Goal: Transaction & Acquisition: Purchase product/service

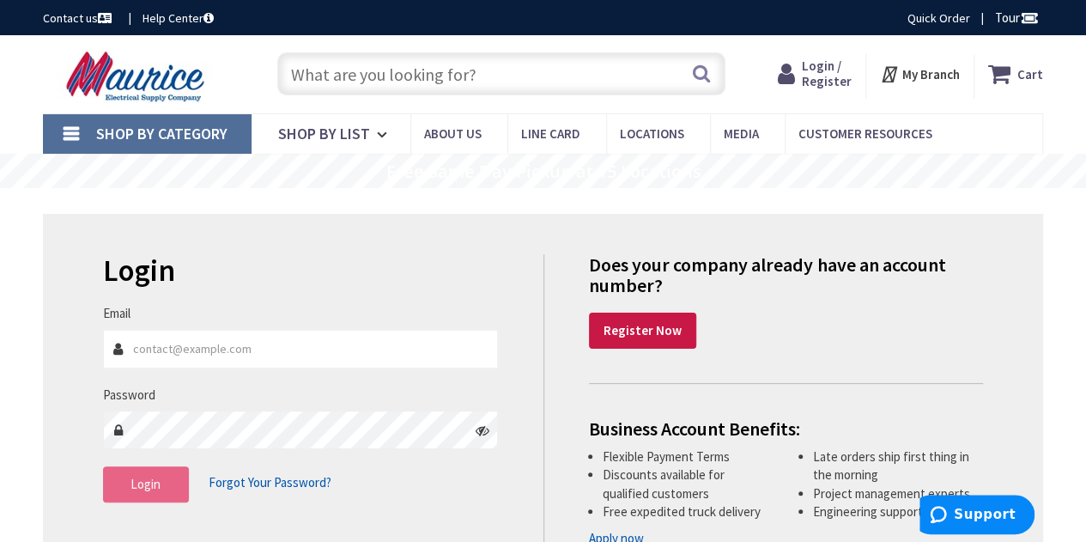
type input "[EMAIL_ADDRESS][DOMAIN_NAME]"
click at [155, 488] on span "Login" at bounding box center [146, 484] width 30 height 16
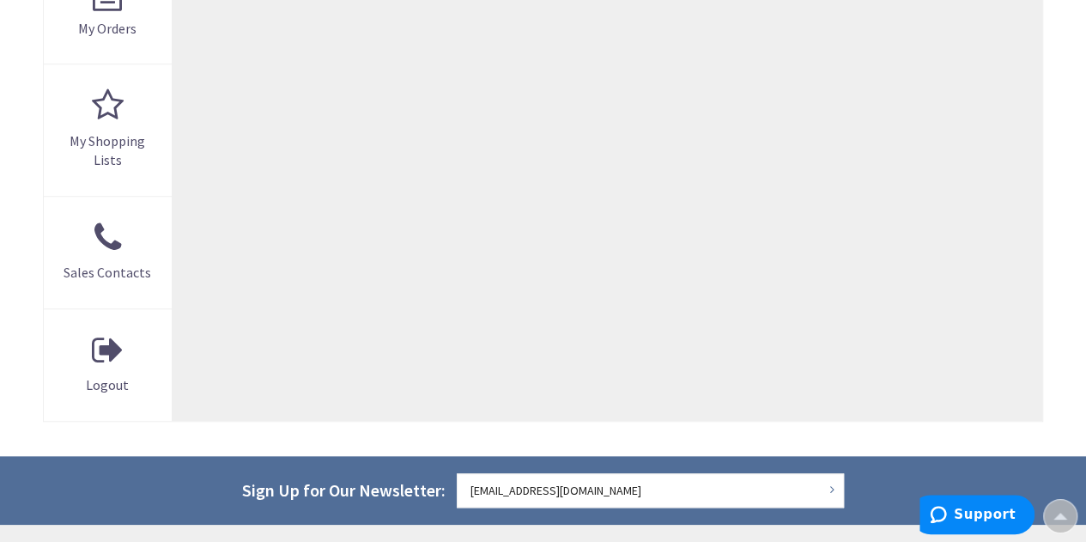
scroll to position [666, 0]
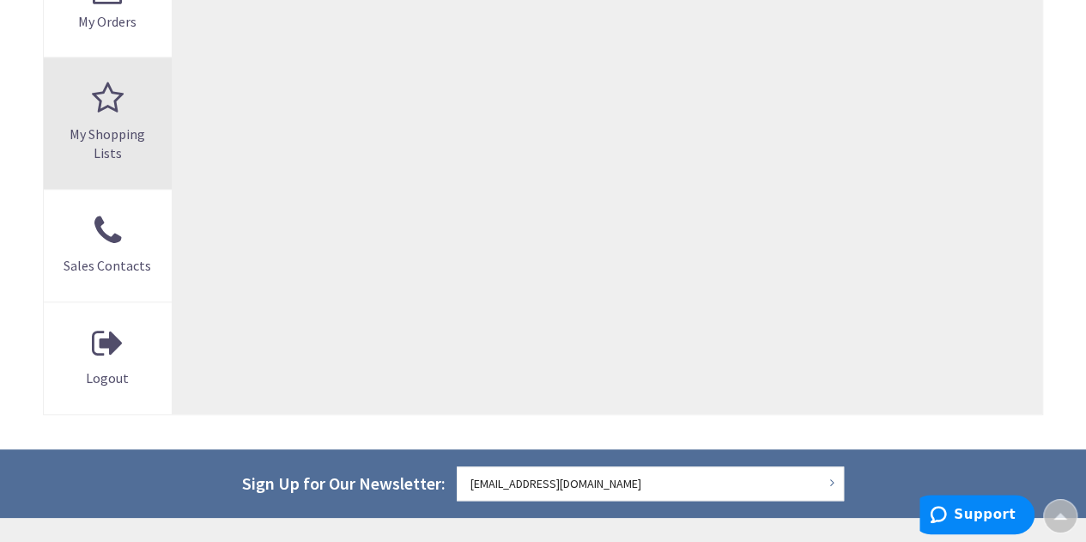
click at [100, 121] on link "My Shopping Lists" at bounding box center [108, 123] width 128 height 131
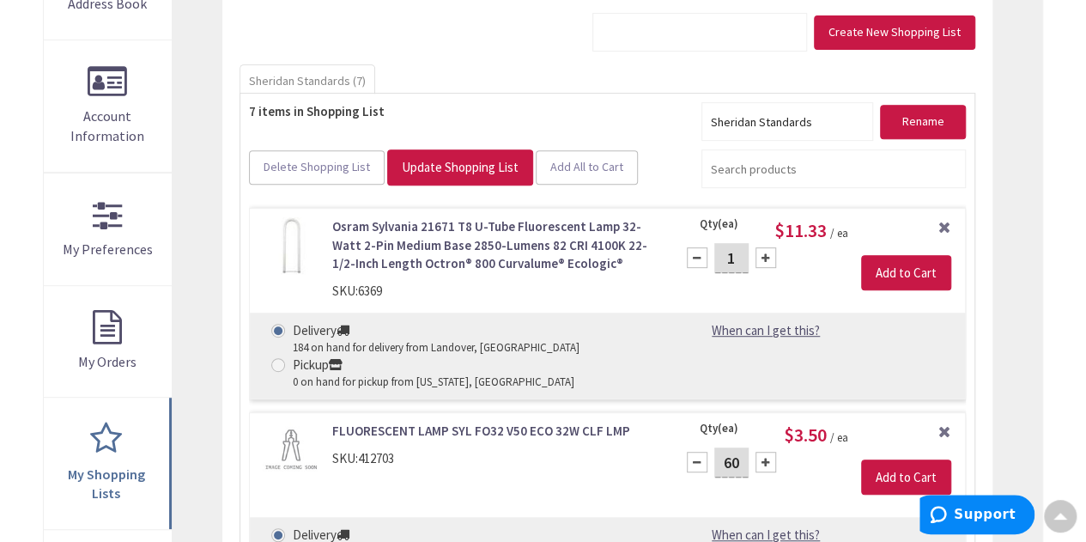
scroll to position [330, 0]
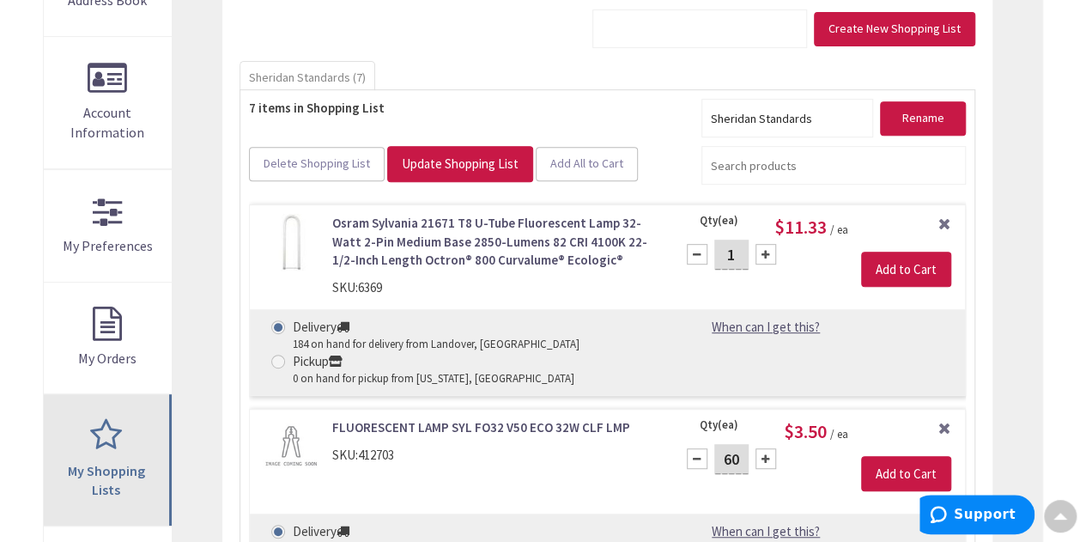
click at [112, 436] on link "My Shopping Lists" at bounding box center [108, 459] width 128 height 131
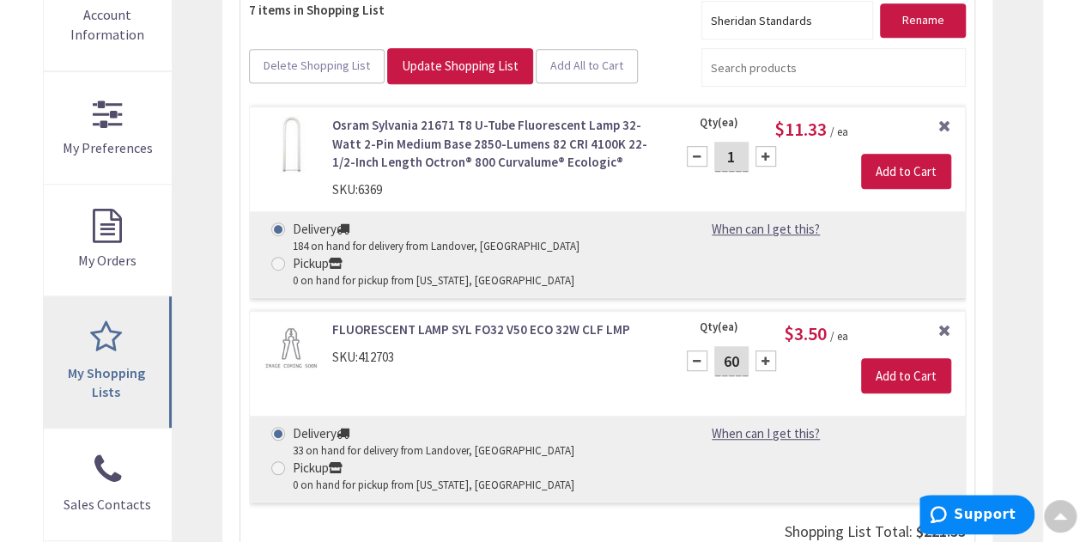
scroll to position [426, 0]
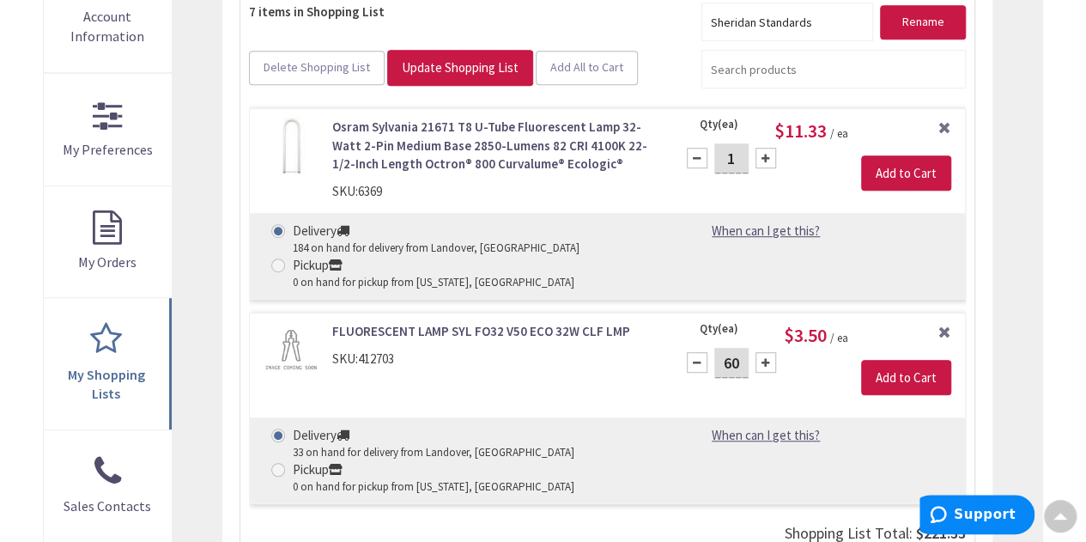
click at [740, 154] on input "1" at bounding box center [731, 158] width 34 height 30
type input "18"
click at [900, 171] on input "Add to Cart" at bounding box center [906, 173] width 90 height 36
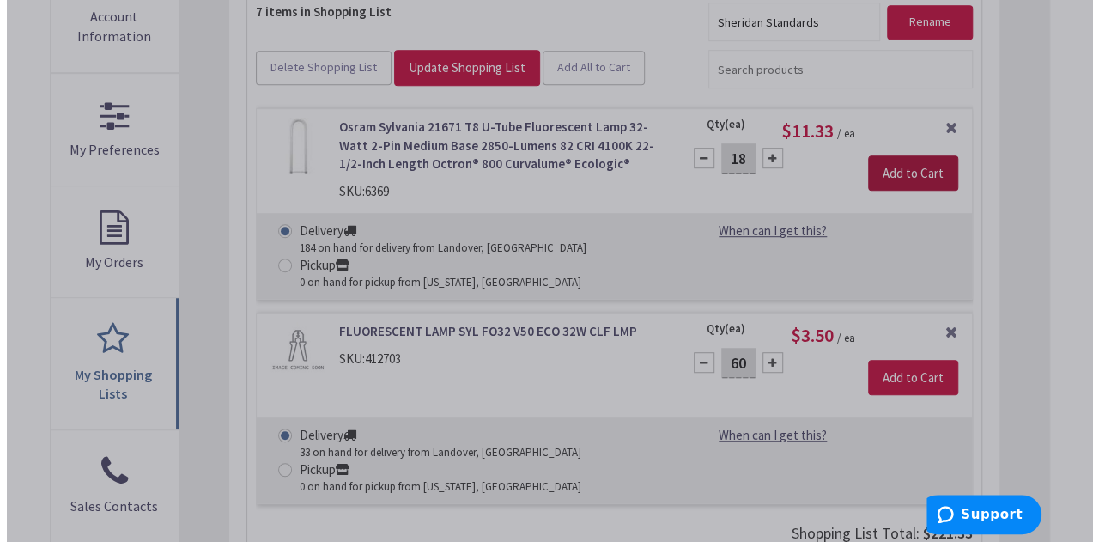
scroll to position [427, 0]
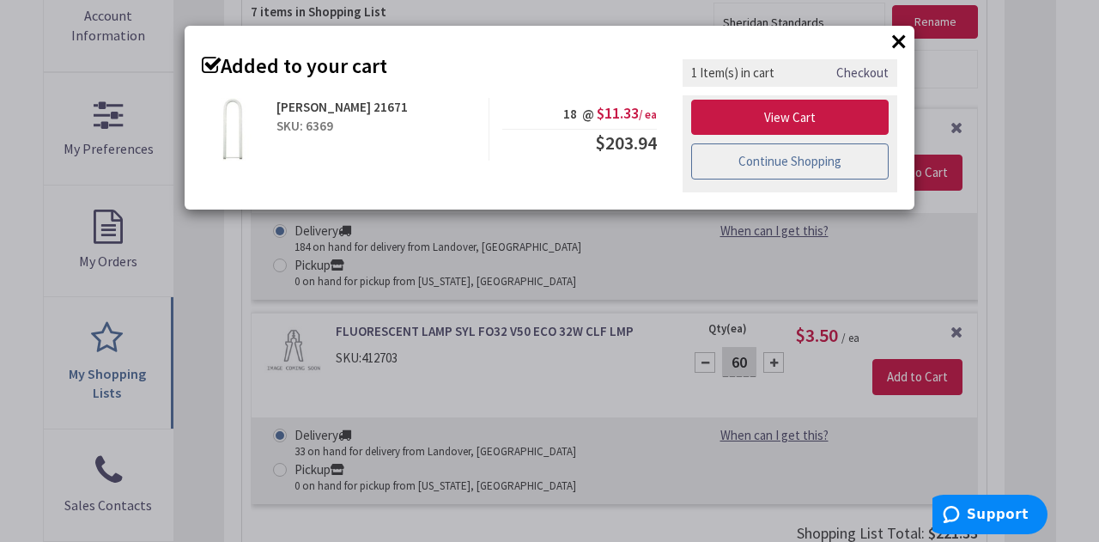
click at [778, 155] on link "Continue Shopping" at bounding box center [789, 161] width 197 height 36
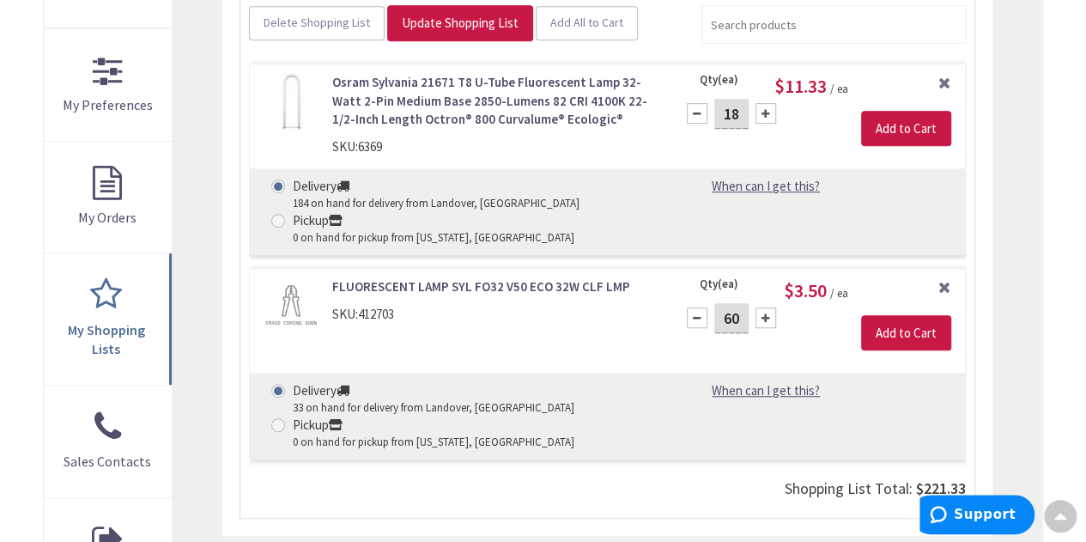
scroll to position [472, 0]
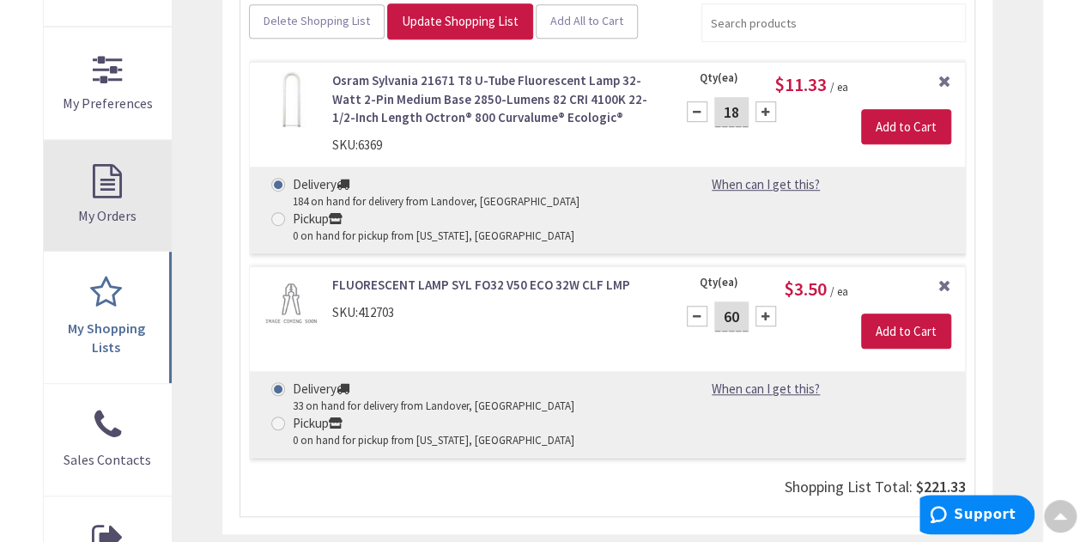
click at [106, 178] on link "My Orders" at bounding box center [108, 196] width 128 height 112
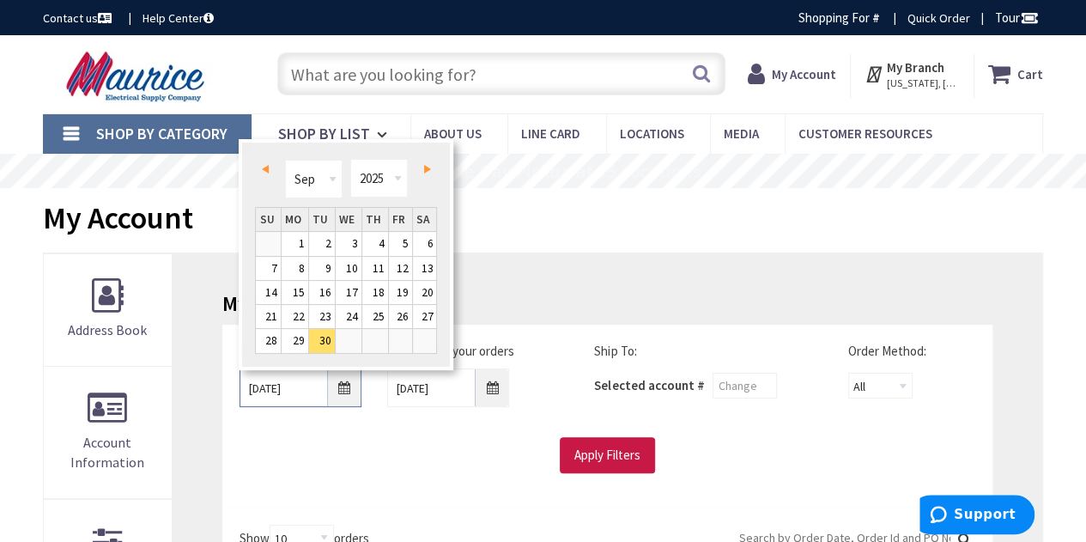
click at [343, 388] on input "9/30/2025" at bounding box center [301, 387] width 122 height 39
click at [333, 176] on select "Jan Feb Mar Apr May Jun Jul Aug Sep Oct Nov Dec" at bounding box center [314, 179] width 58 height 39
type input "01/29/2025"
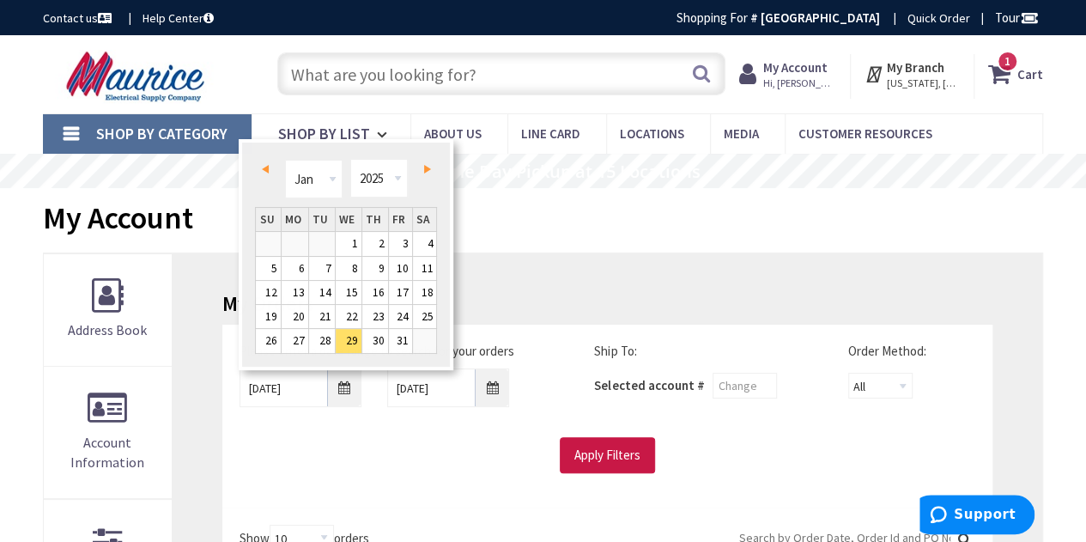
click at [558, 219] on div "My Account" at bounding box center [543, 220] width 1000 height 64
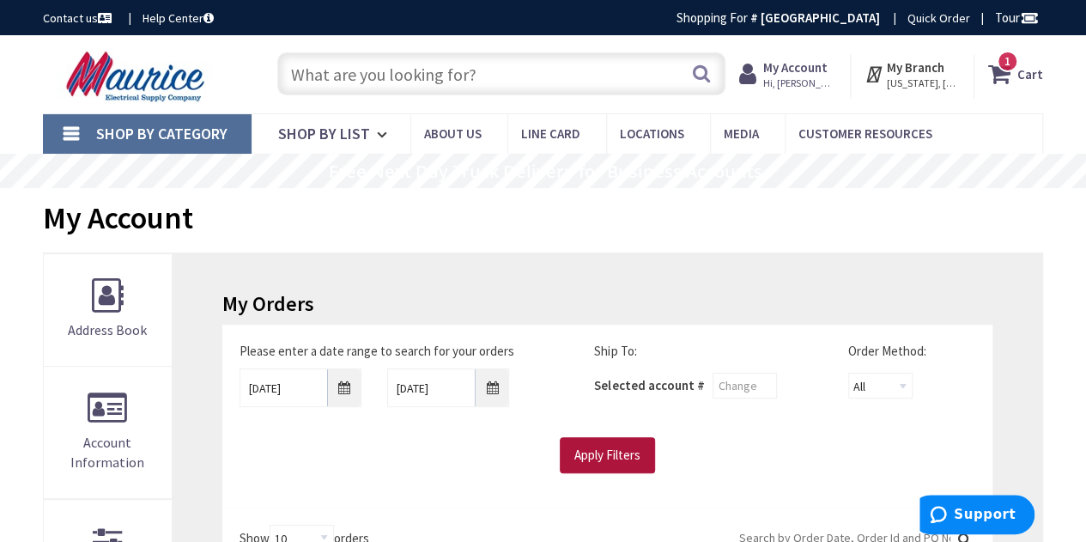
click at [603, 458] on input "Apply Filters" at bounding box center [607, 455] width 95 height 36
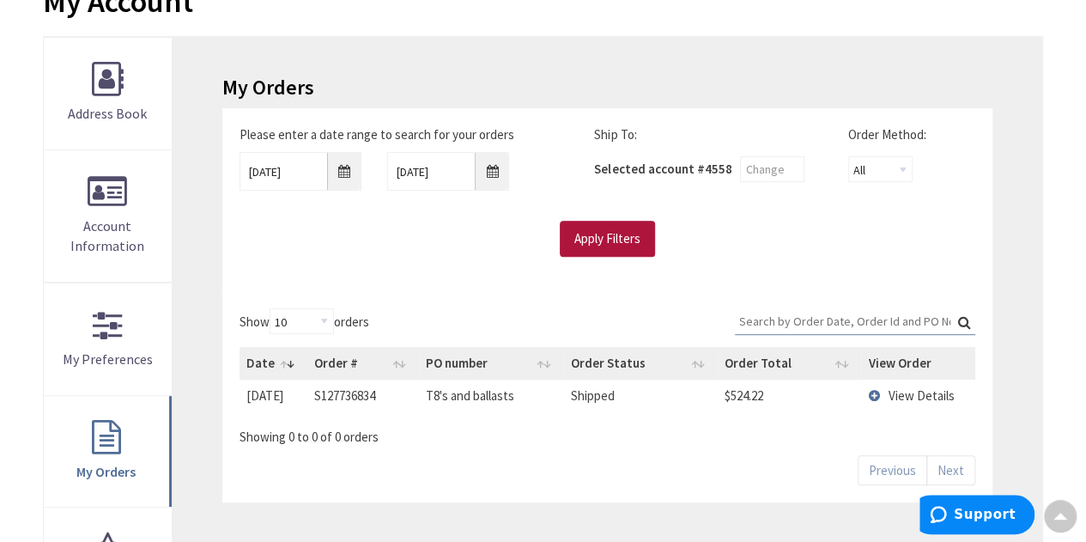
scroll to position [218, 0]
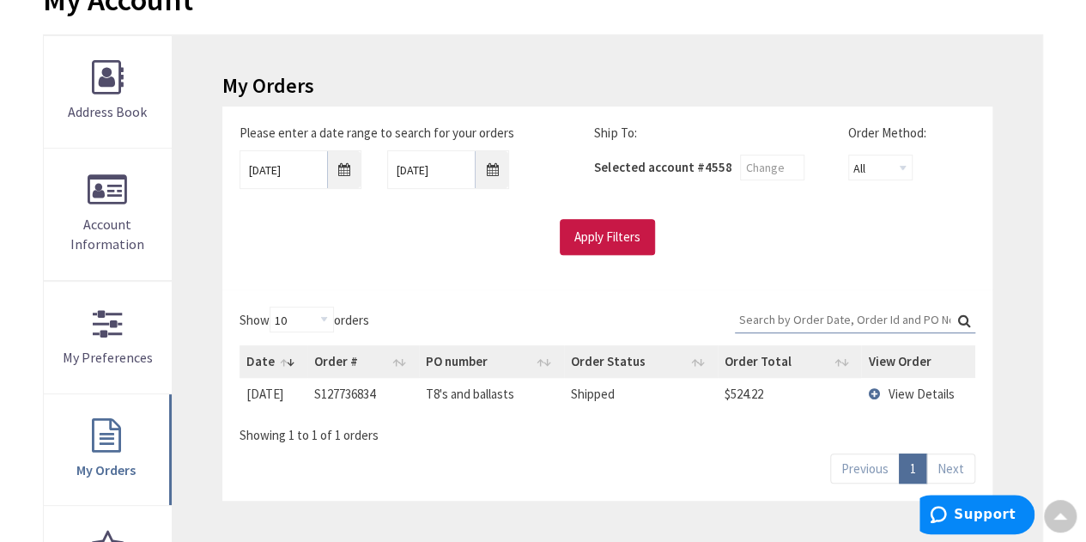
click at [873, 392] on td "View Details" at bounding box center [918, 394] width 114 height 32
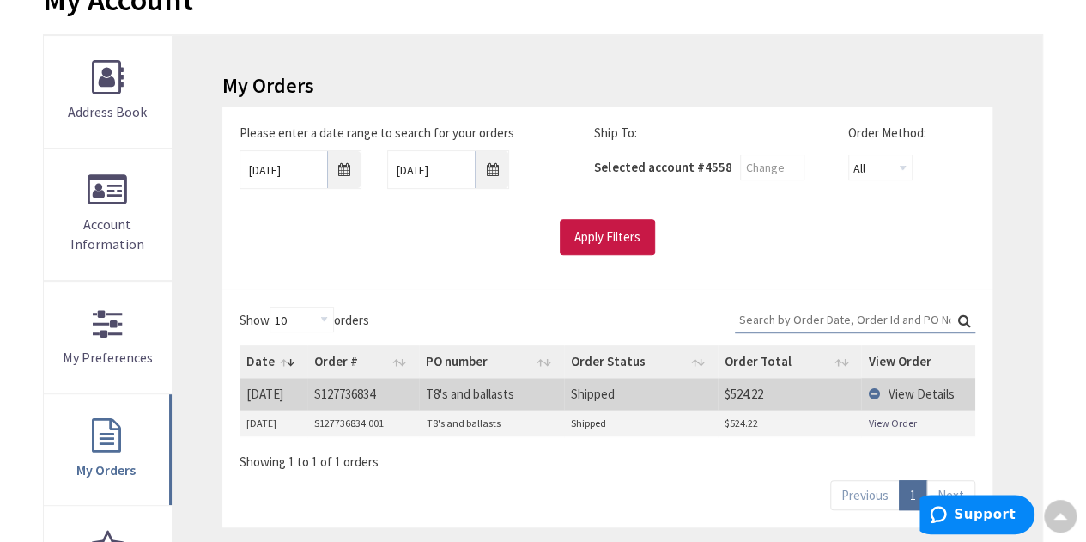
click at [895, 421] on link "View Order" at bounding box center [892, 423] width 48 height 15
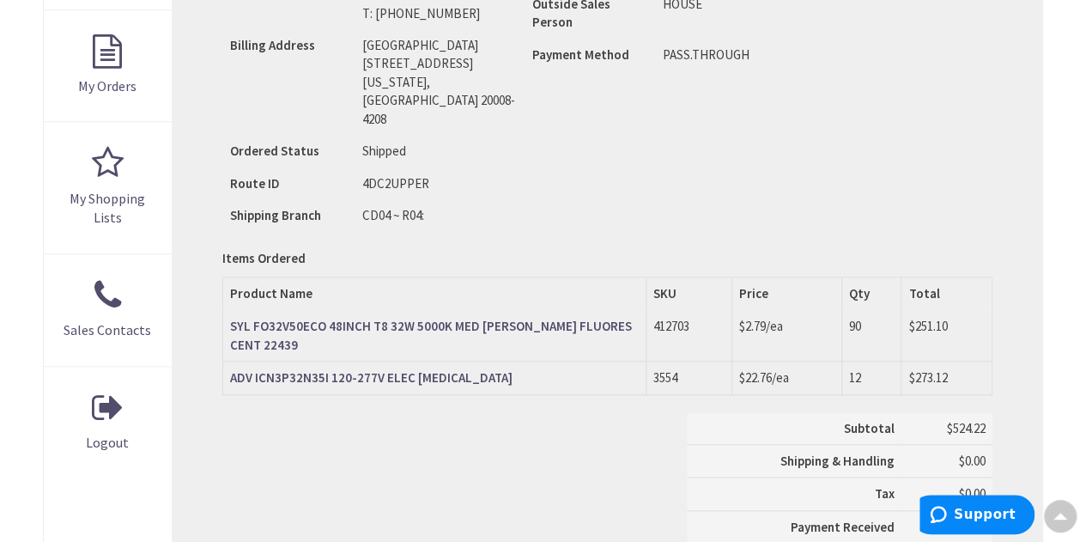
scroll to position [601, 0]
drag, startPoint x: 689, startPoint y: 288, endPoint x: 654, endPoint y: 290, distance: 35.3
click at [654, 311] on td "412703" at bounding box center [689, 336] width 86 height 51
copy td "412703"
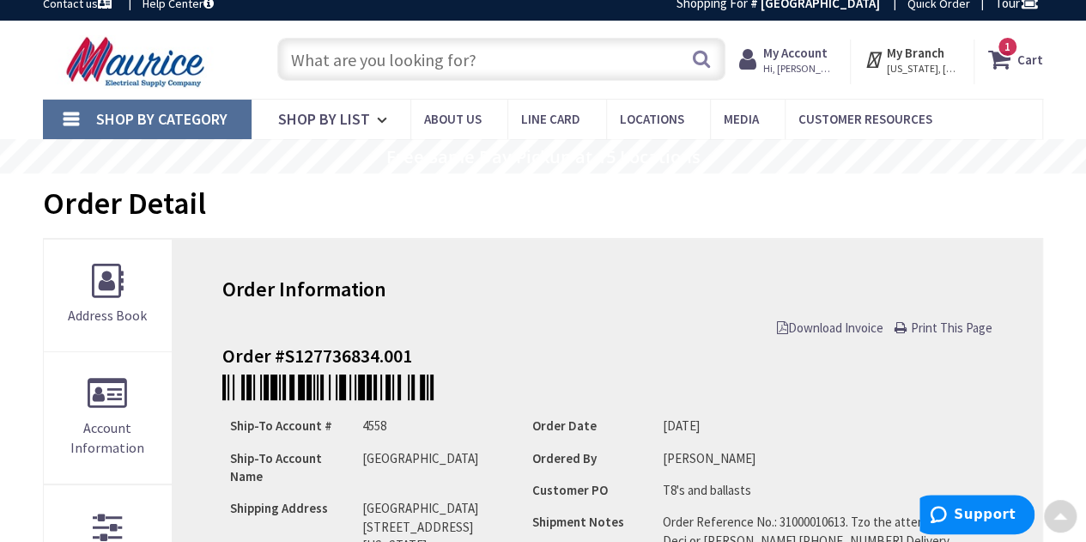
scroll to position [0, 0]
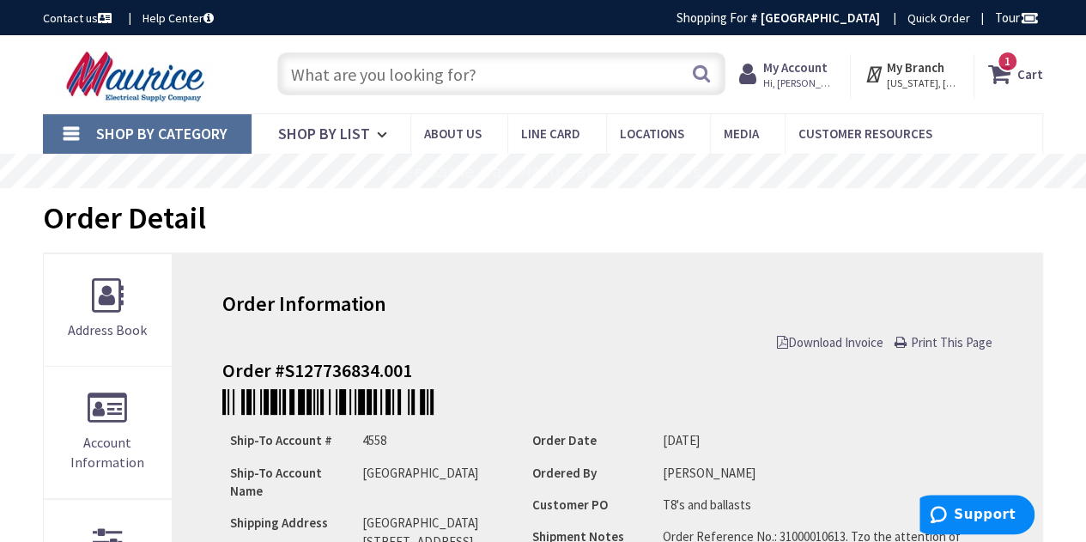
click at [312, 71] on input "text" at bounding box center [501, 73] width 448 height 43
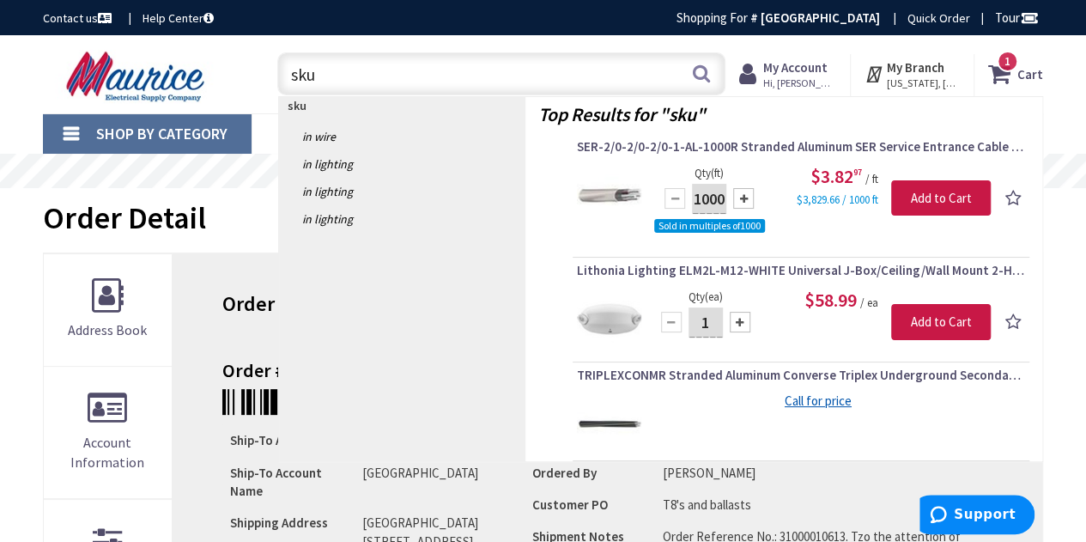
paste input "412703"
type input "sku 412703"
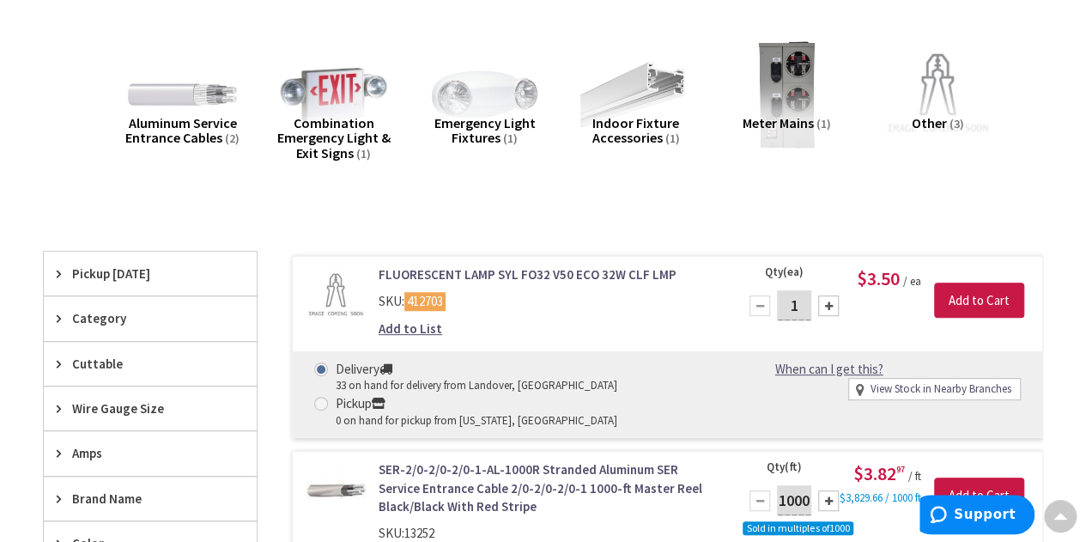
scroll to position [229, 0]
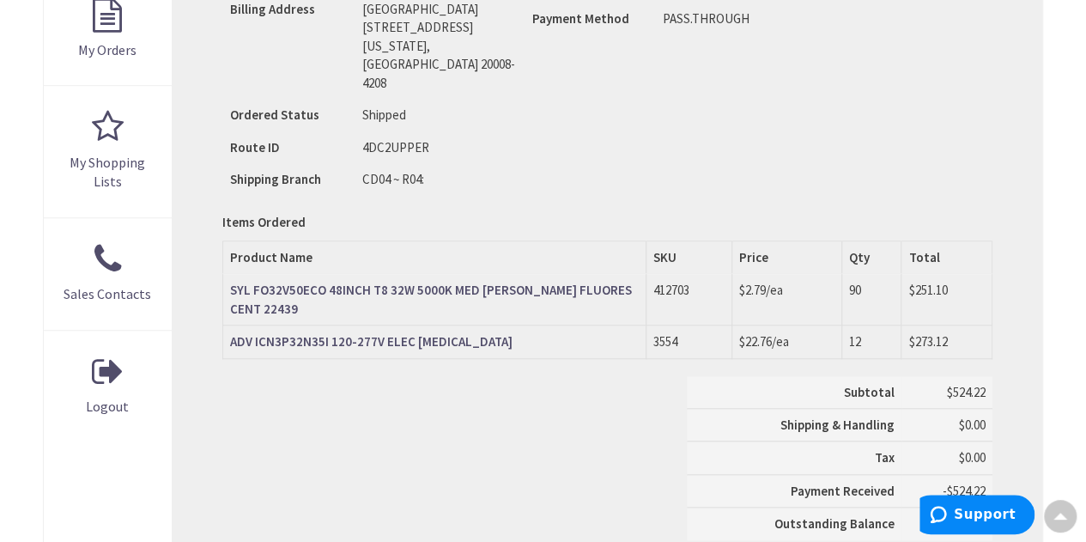
scroll to position [639, 0]
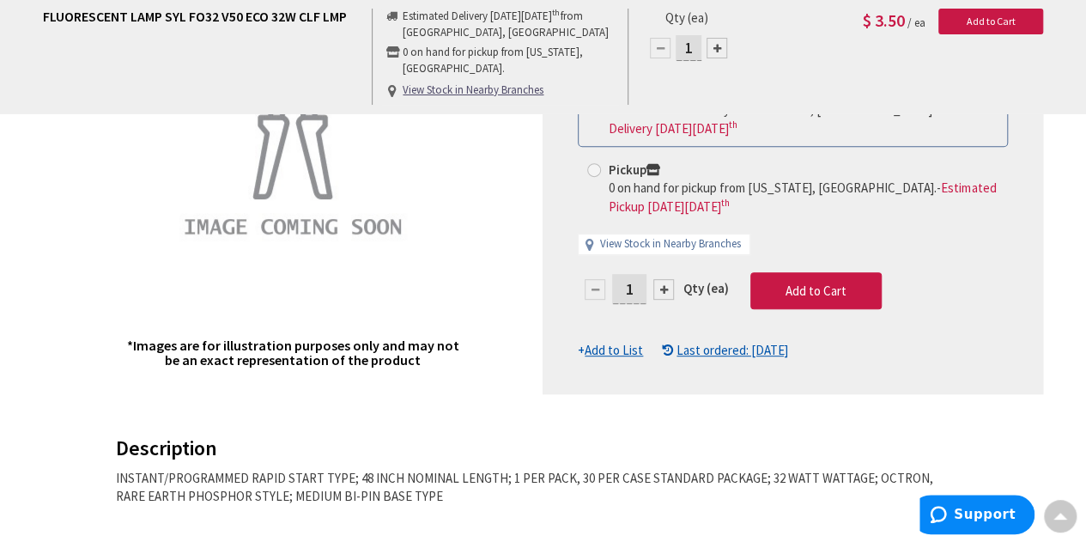
scroll to position [290, 0]
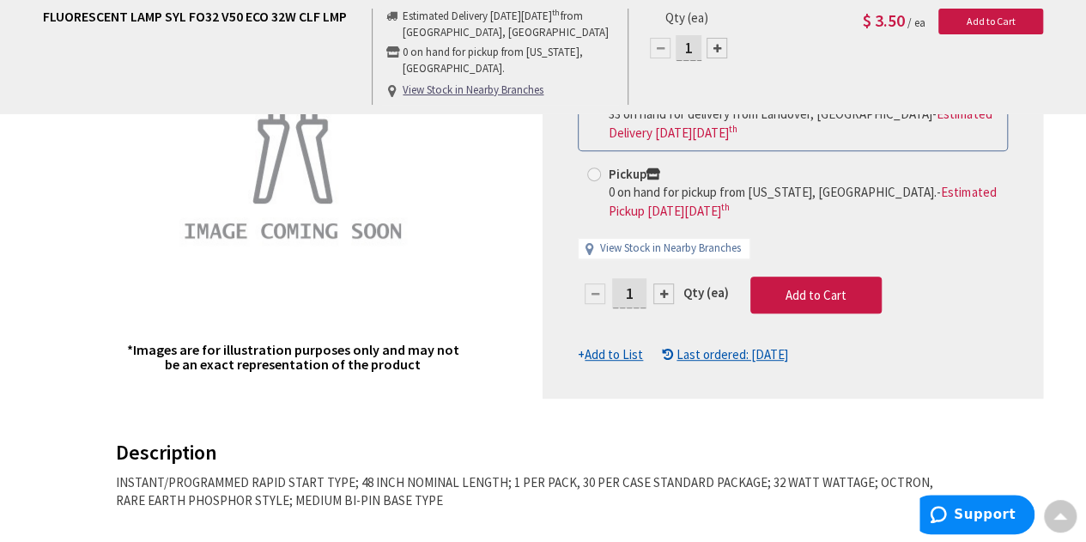
click at [634, 295] on input "1" at bounding box center [629, 293] width 34 height 30
type input "90"
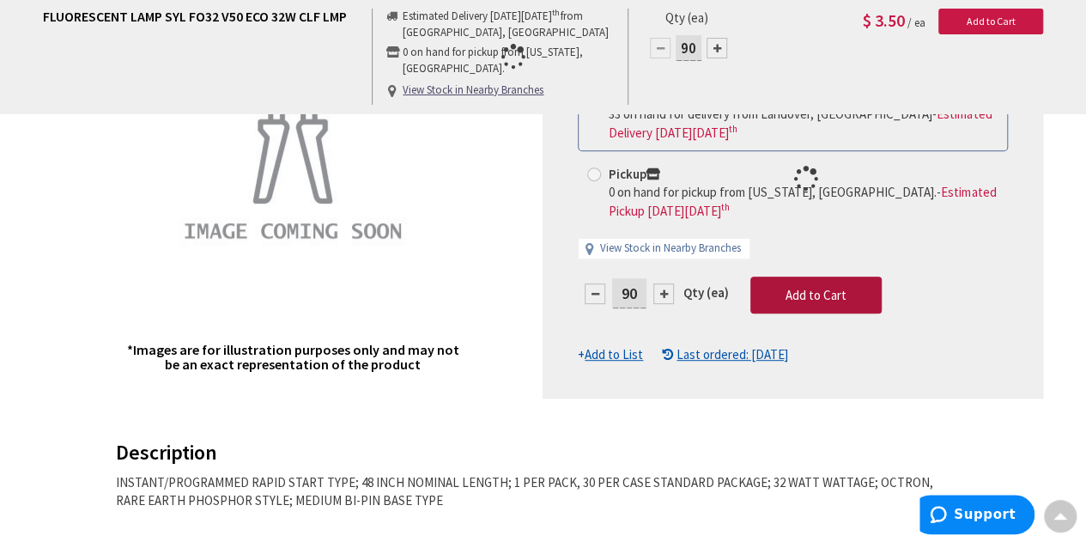
click at [814, 289] on form "This product is Discontinued Delivery 33 on hand for delivery from Landover, MD…" at bounding box center [793, 220] width 430 height 287
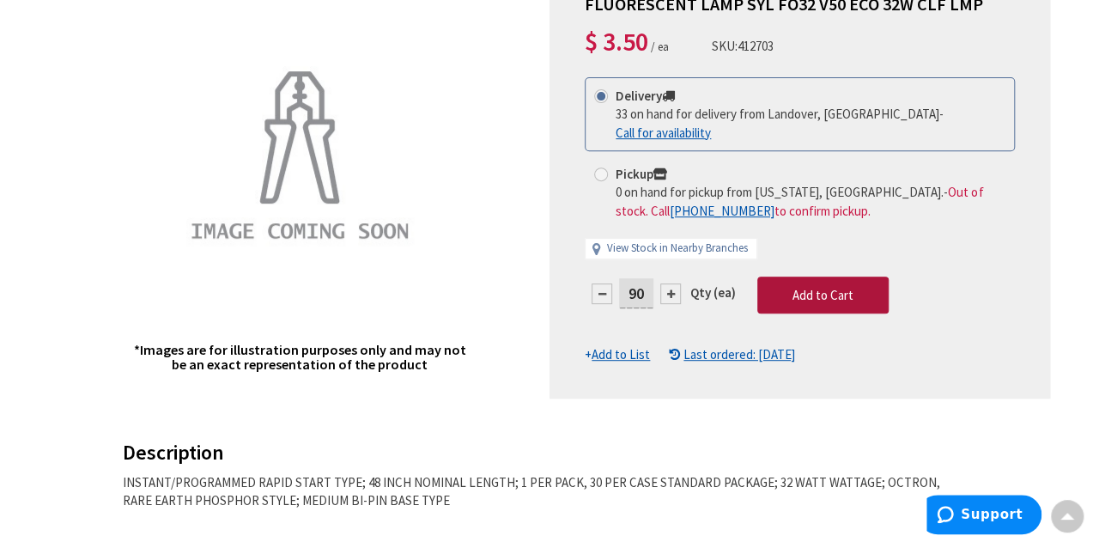
scroll to position [0, 0]
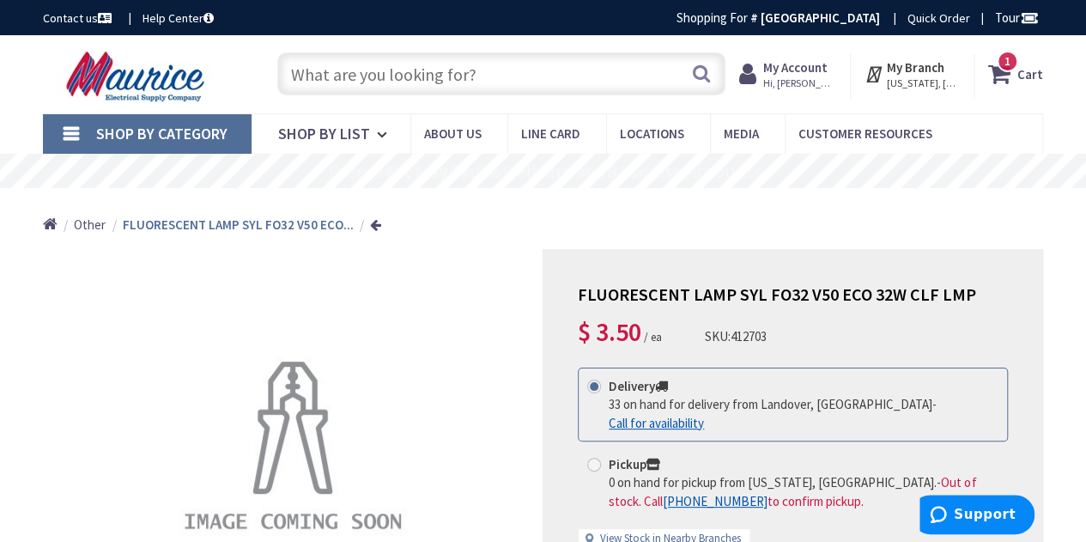
click at [903, 66] on strong "My Branch" at bounding box center [916, 67] width 58 height 16
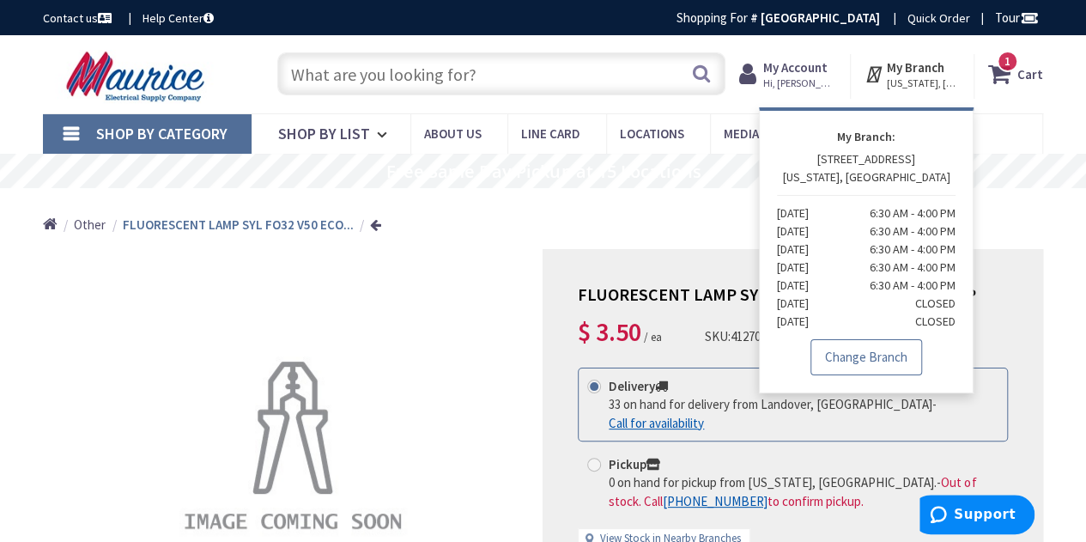
click at [864, 359] on link "Change Branch" at bounding box center [867, 357] width 112 height 36
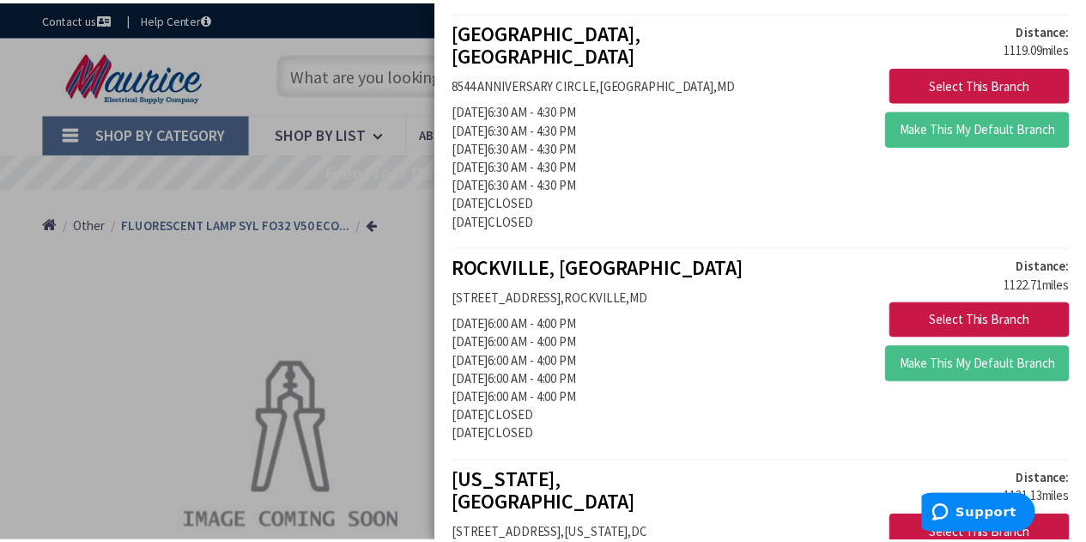
scroll to position [1549, 0]
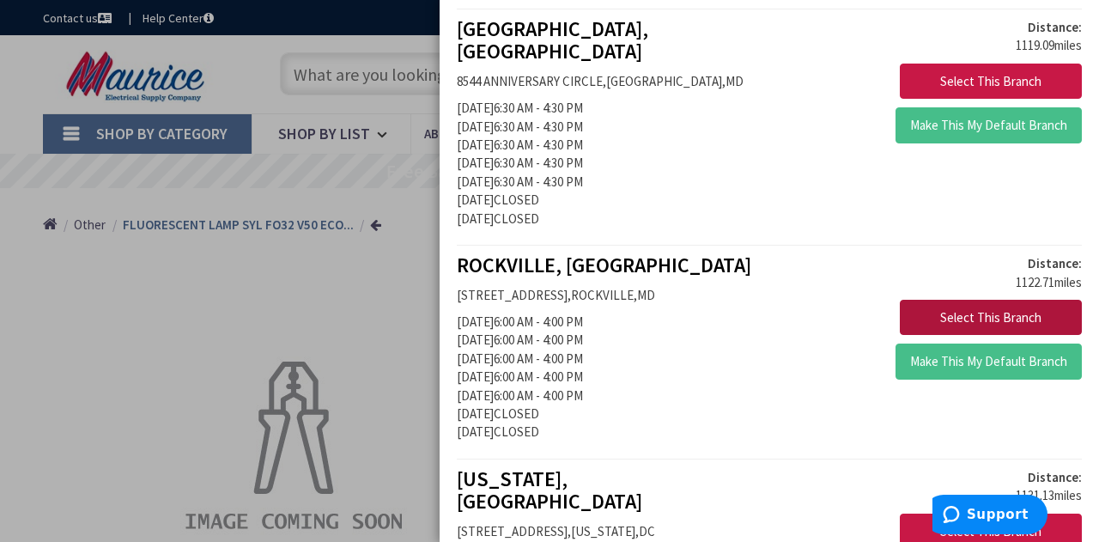
click at [964, 300] on button "Select This Branch" at bounding box center [991, 318] width 182 height 36
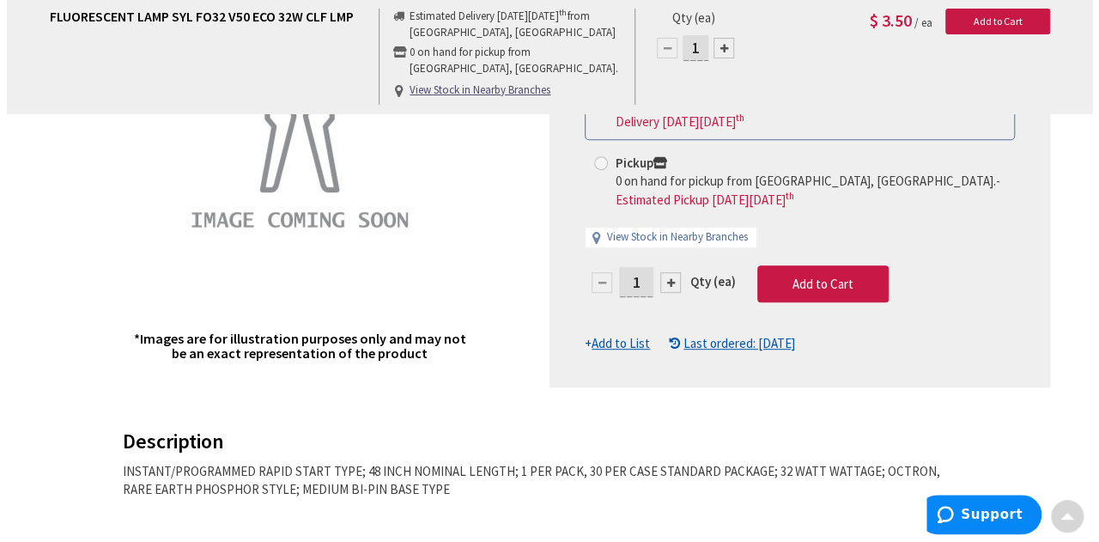
scroll to position [302, 0]
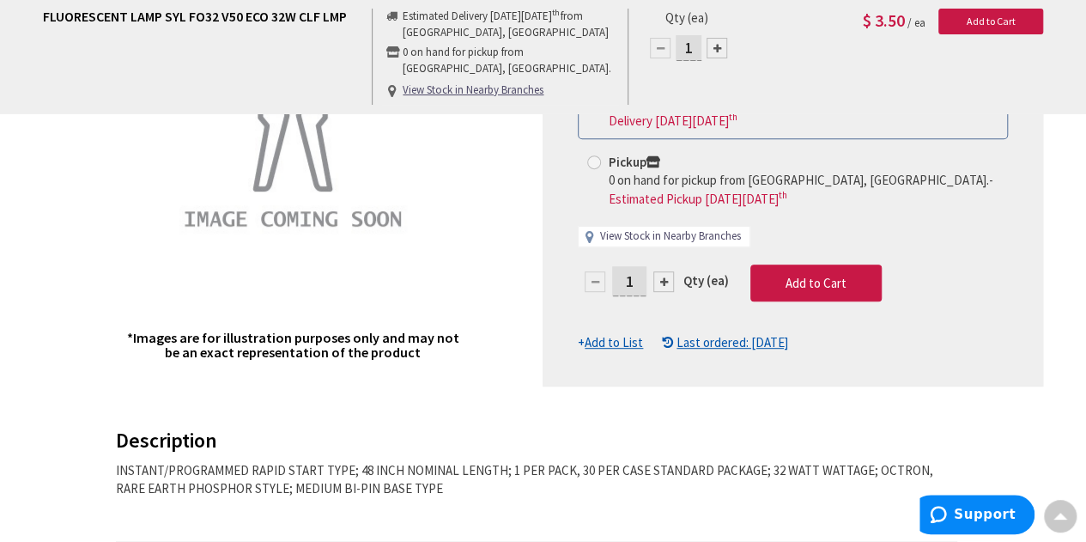
click at [636, 235] on link "View Stock in Nearby Branches" at bounding box center [670, 236] width 141 height 16
select select "data-availability"
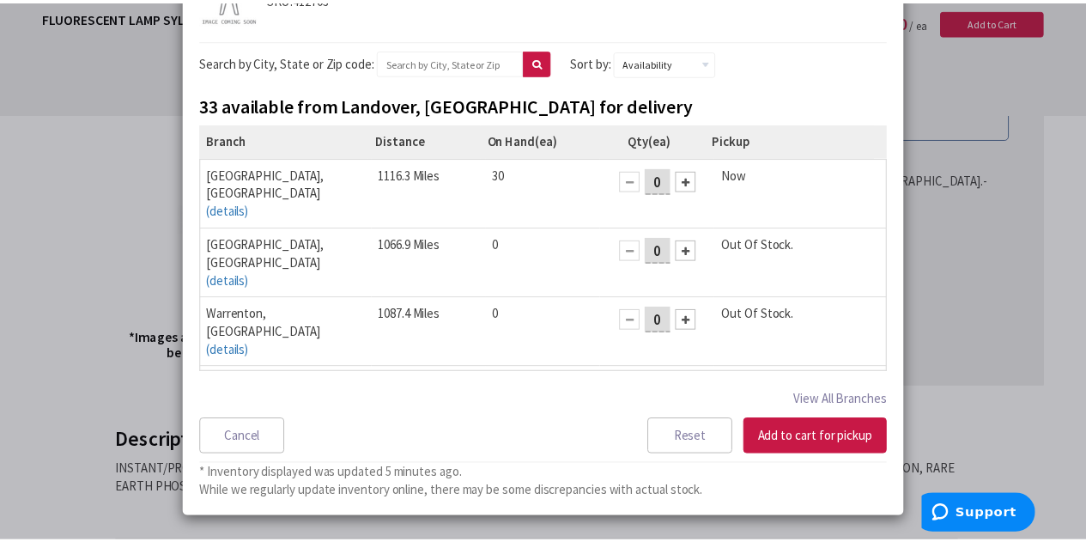
scroll to position [0, 0]
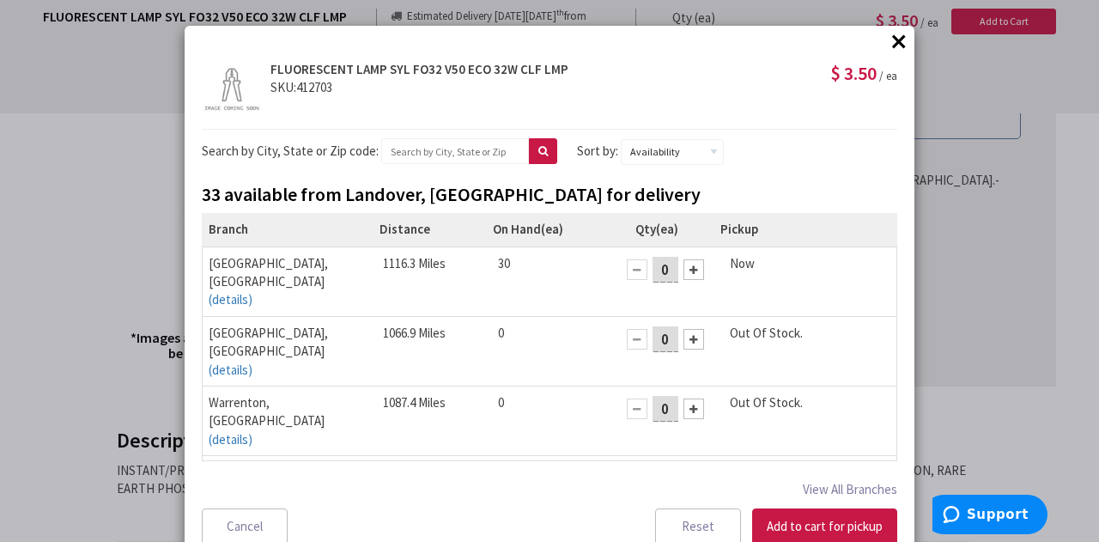
click at [1017, 425] on div "× × FLUORESCENT LAMP SYL FO32 V50 ECO 32W CLF LMP SKU: 412703 $ 3.50 / ea (ea)" at bounding box center [549, 271] width 1099 height 542
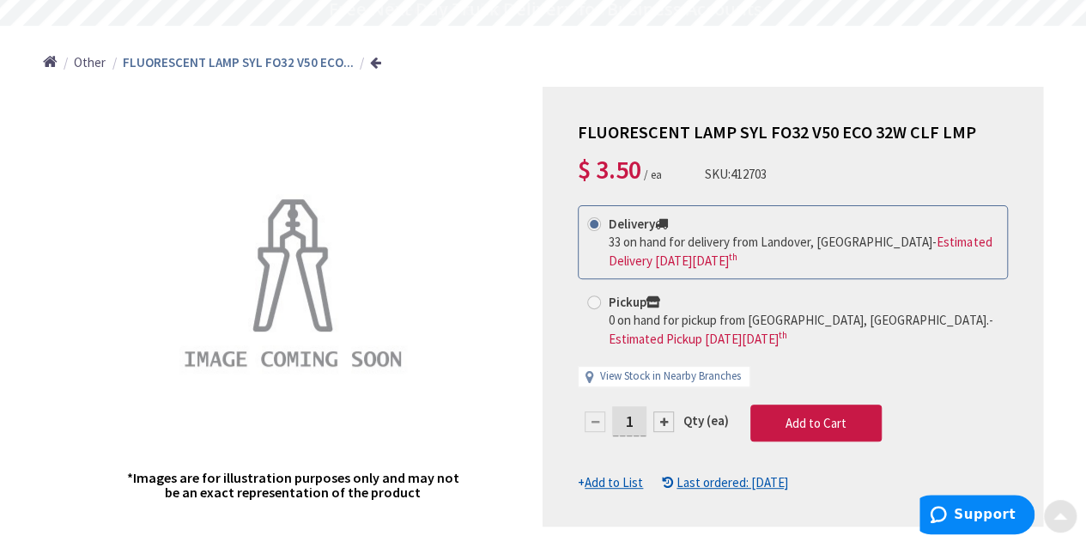
scroll to position [164, 0]
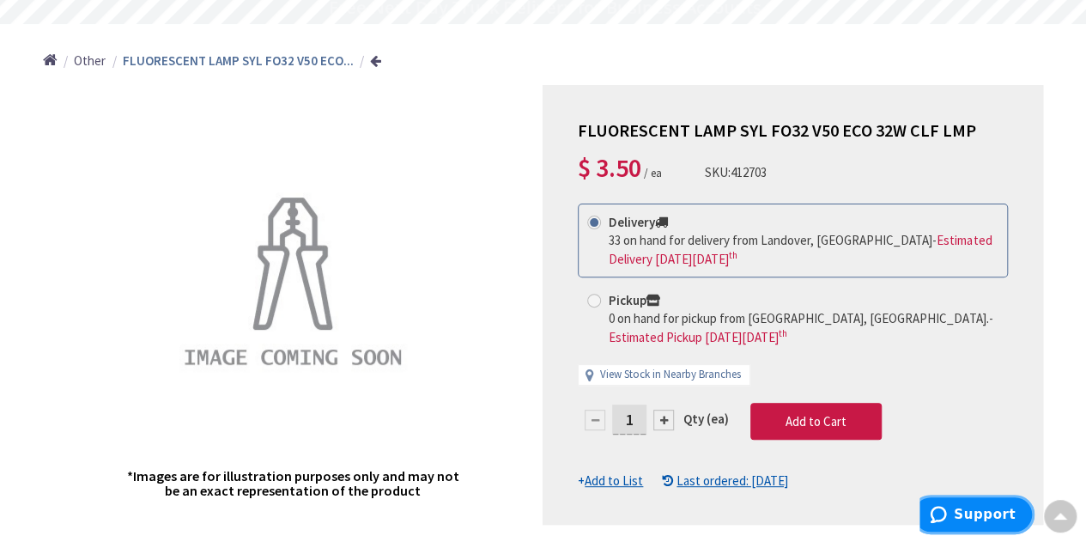
click at [954, 512] on span "Support" at bounding box center [942, 514] width 24 height 17
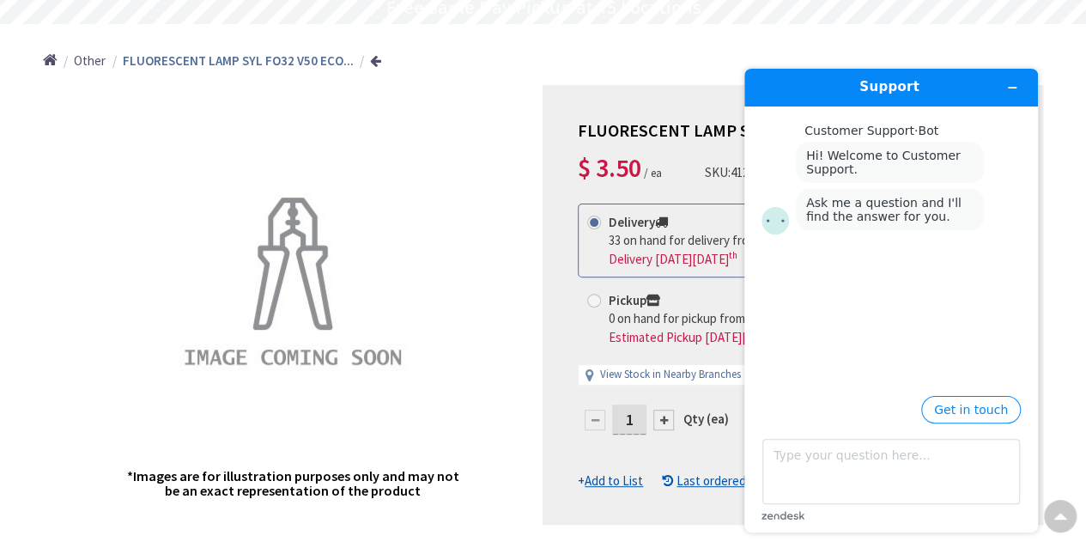
click at [721, 173] on div "SKU: 412703" at bounding box center [736, 172] width 62 height 18
drag, startPoint x: 708, startPoint y: 166, endPoint x: 698, endPoint y: 188, distance: 24.2
click at [698, 188] on div "FLUORESCENT LAMP SYL FO32 V50 ECO 32W CLF LMP $ 3.50 / ea SKU: 412703 This prod…" at bounding box center [793, 305] width 501 height 440
copy div "SKU: 412703 This product is Discontinued"
click at [775, 466] on textarea "Type your question here..." at bounding box center [891, 471] width 258 height 65
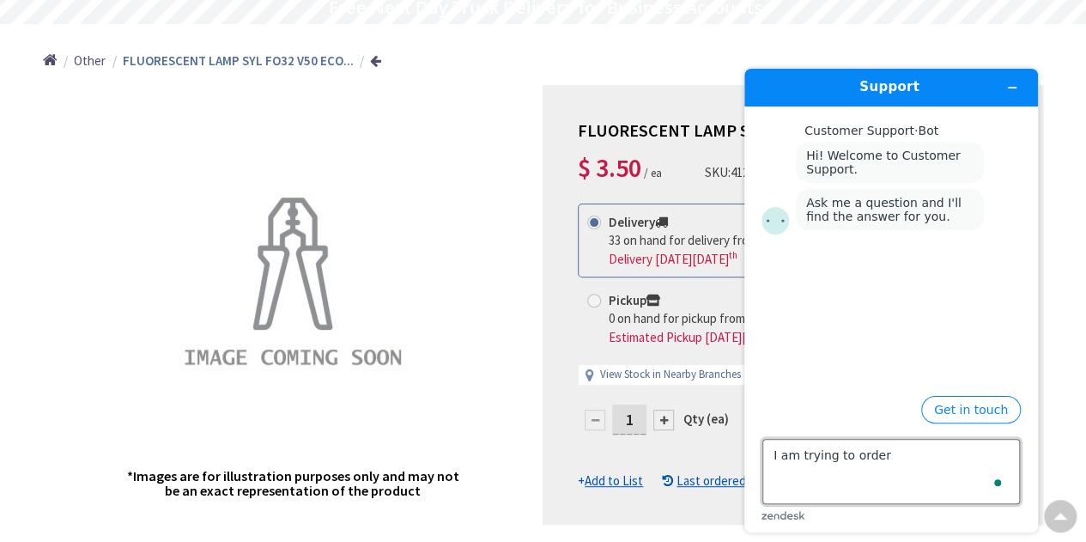
paste textarea "SKU: 412703"
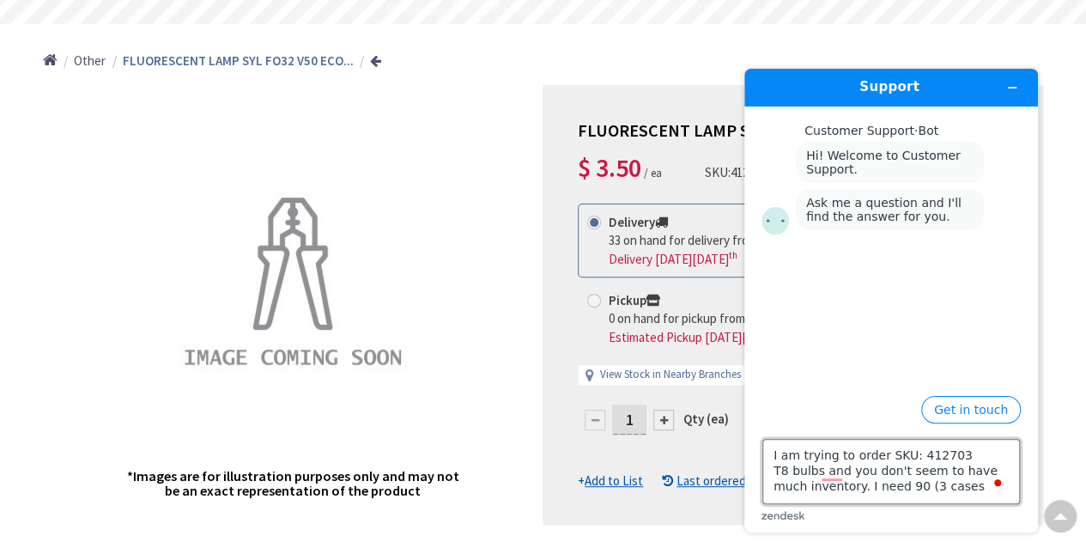
type textarea "I am trying to order SKU: 412703 T8 bulbs and you don't seem to have much inven…"
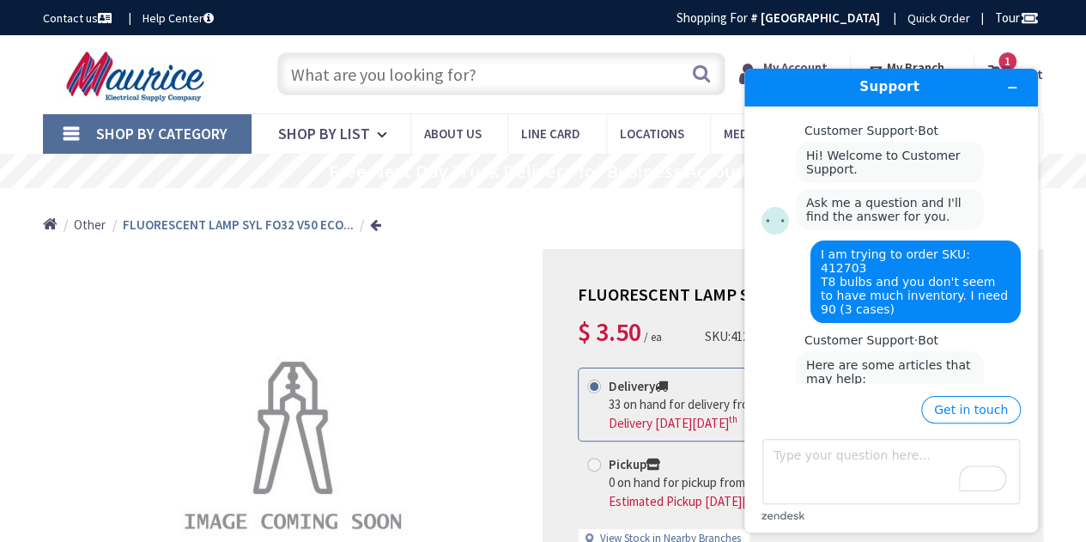
click at [938, 62] on div "Support Customer Support · Bot Hi! Welcome to Customer Support. Ask me a questi…" at bounding box center [891, 300] width 321 height 491
click at [933, 64] on div "Support Customer Support · Bot Hi! Welcome to Customer Support. Ask me a questi…" at bounding box center [891, 300] width 321 height 491
click at [947, 58] on div "Support Customer Support · Bot Hi! Welcome to Customer Support. Ask me a questi…" at bounding box center [891, 300] width 321 height 491
click at [1011, 88] on icon "Minimize widget" at bounding box center [1013, 88] width 8 height 0
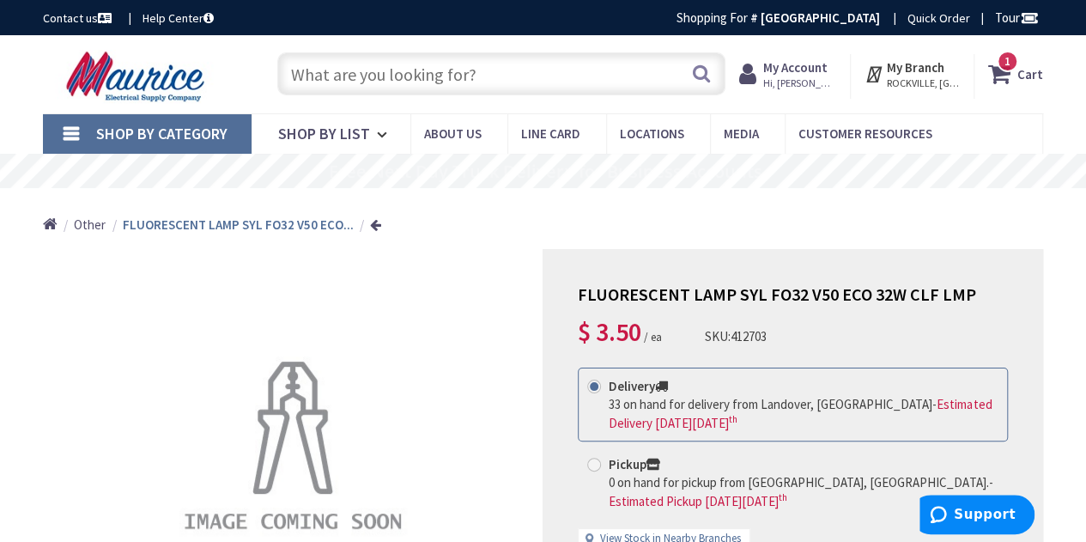
click at [919, 80] on span "ROCKVILLE, [GEOGRAPHIC_DATA]" at bounding box center [923, 83] width 73 height 14
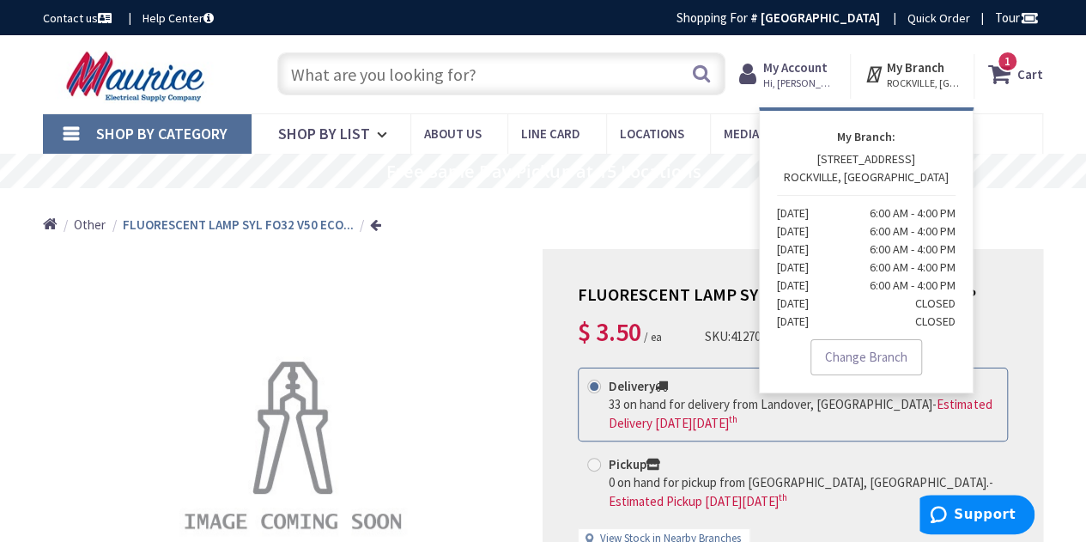
click at [713, 107] on div "Skip to Content Toggle Nav Search 1 1 1 items Cart My Cart" at bounding box center [543, 74] width 1086 height 78
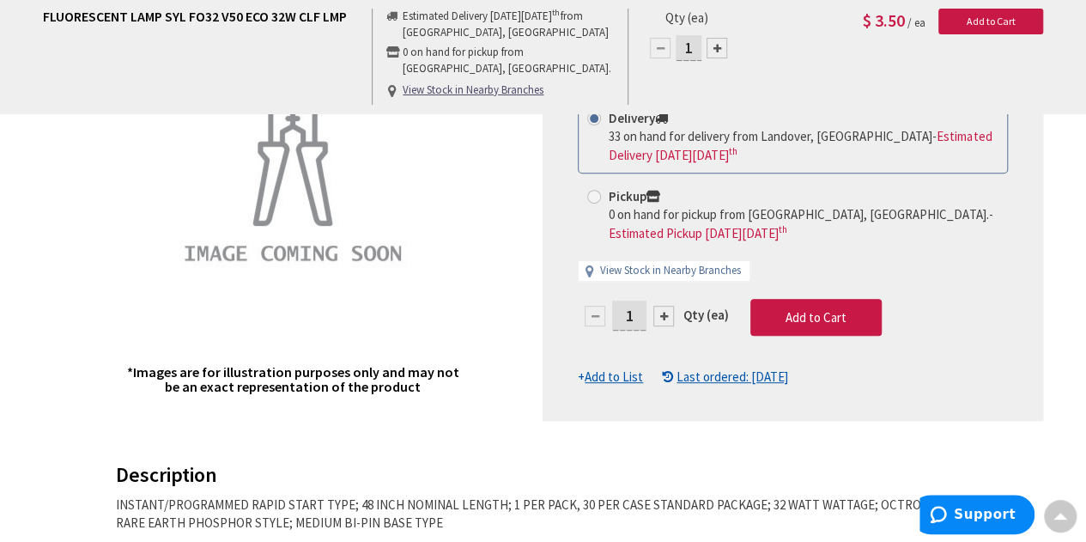
scroll to position [269, 0]
click at [505, 183] on div "*Images are for illustration purposes only and may not be an exact representati…" at bounding box center [293, 200] width 501 height 440
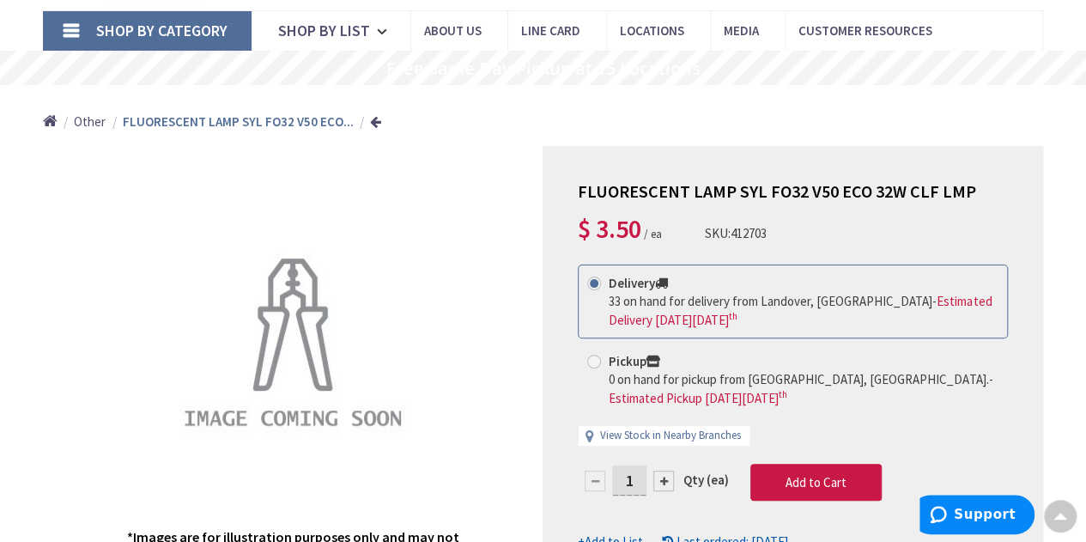
scroll to position [167, 0]
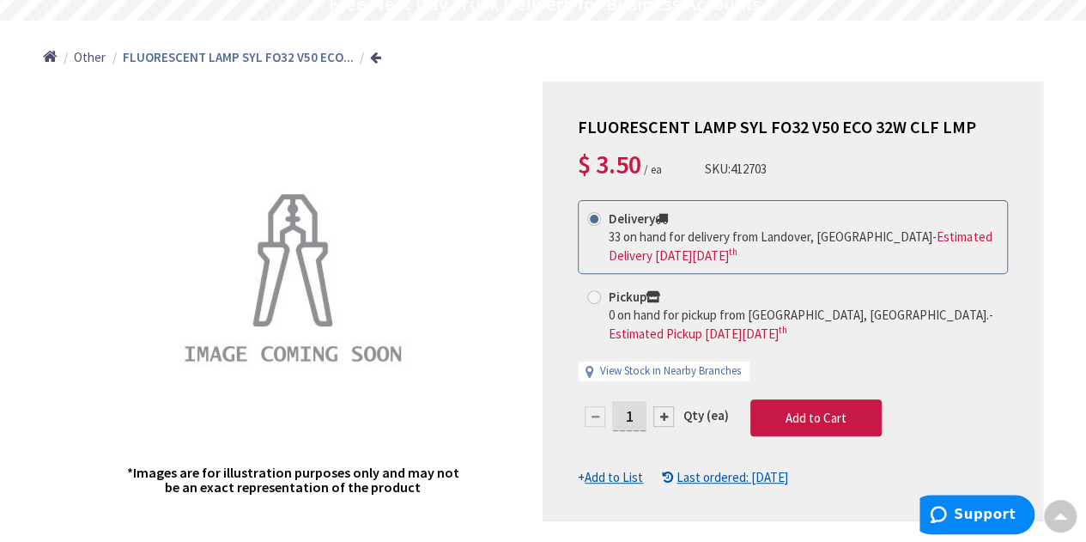
drag, startPoint x: 477, startPoint y: 131, endPoint x: 552, endPoint y: 45, distance: 114.5
click at [552, 45] on div "Home Other FLUORESCENT LAMP SYL FO32 V50 ECO..." at bounding box center [543, 51] width 1086 height 61
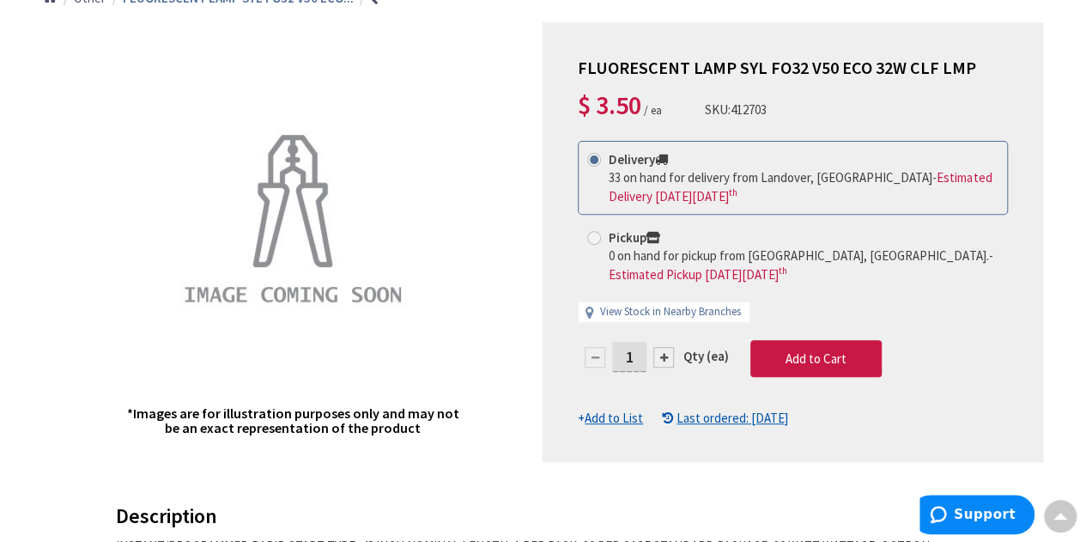
scroll to position [225, 0]
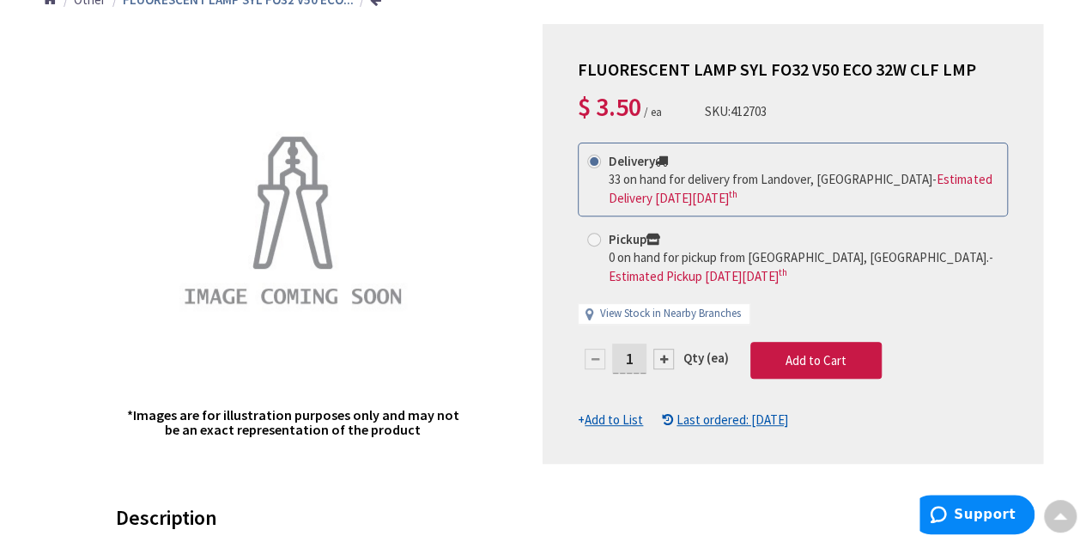
click at [634, 361] on input "1" at bounding box center [629, 358] width 34 height 30
type input "30"
click at [814, 351] on form "This product is Discontinued Delivery 33 on hand for delivery from Landover, MD…" at bounding box center [793, 286] width 430 height 287
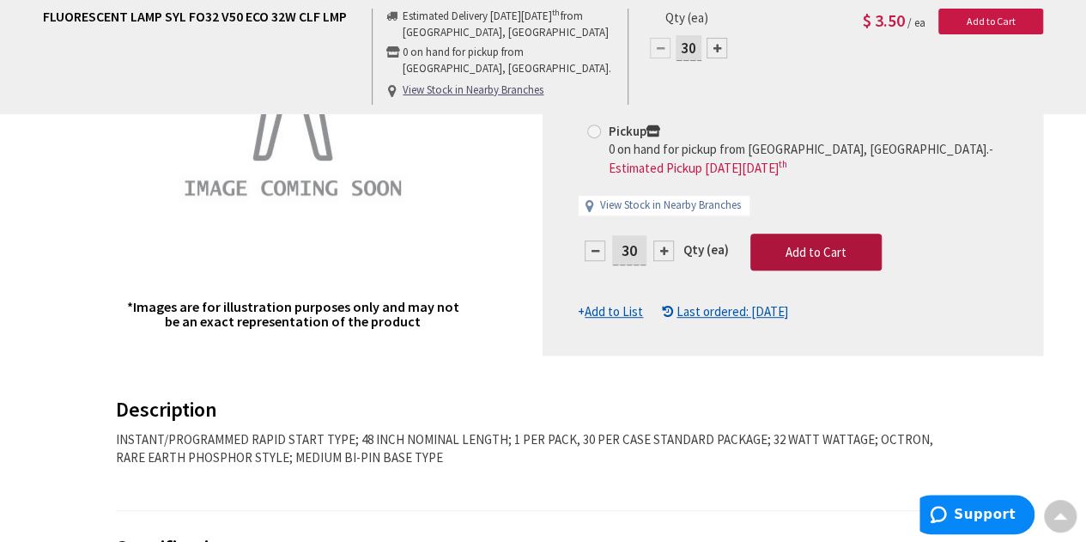
scroll to position [0, 0]
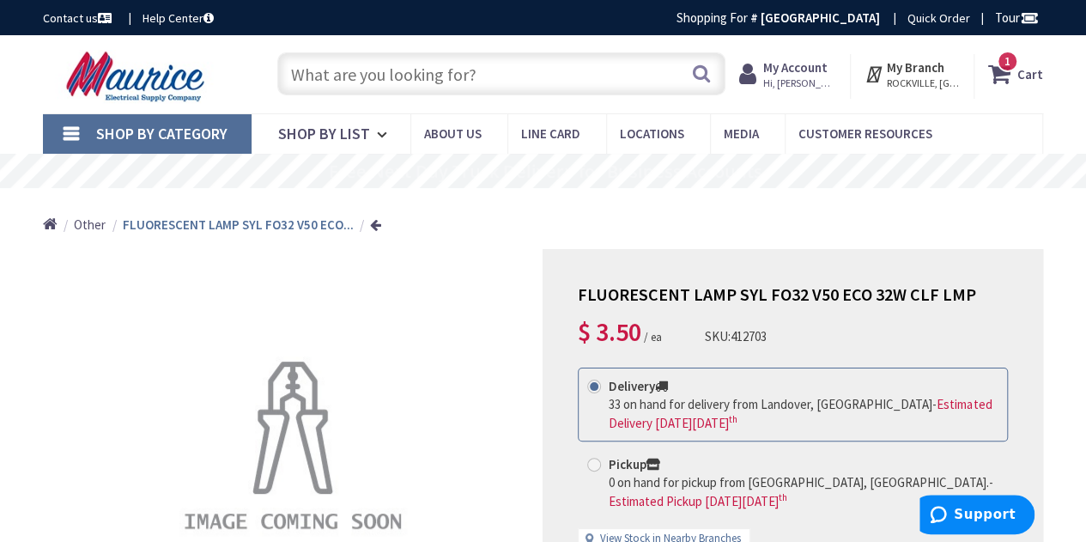
click at [1008, 63] on span "1" at bounding box center [1008, 61] width 6 height 15
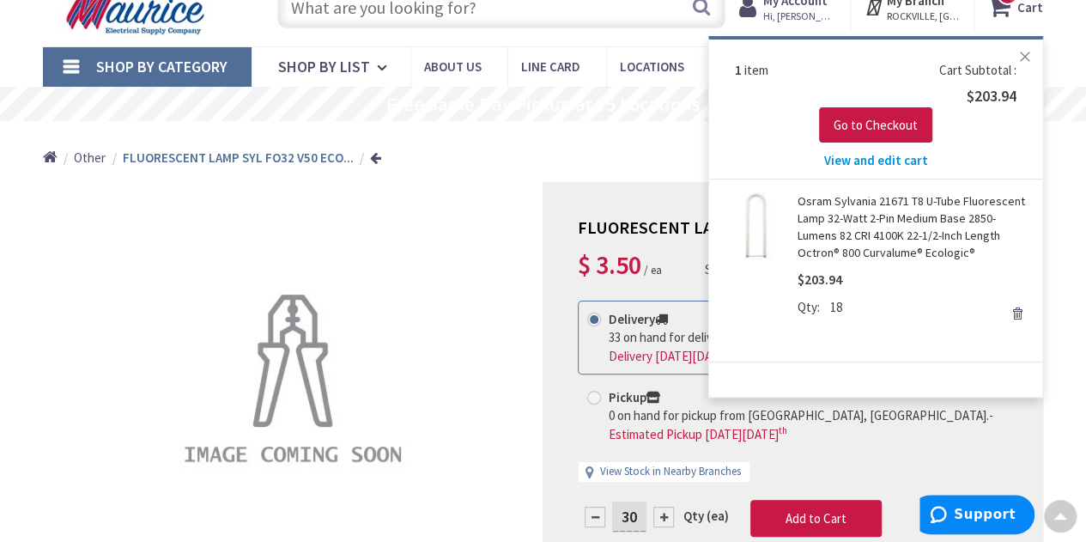
scroll to position [66, 0]
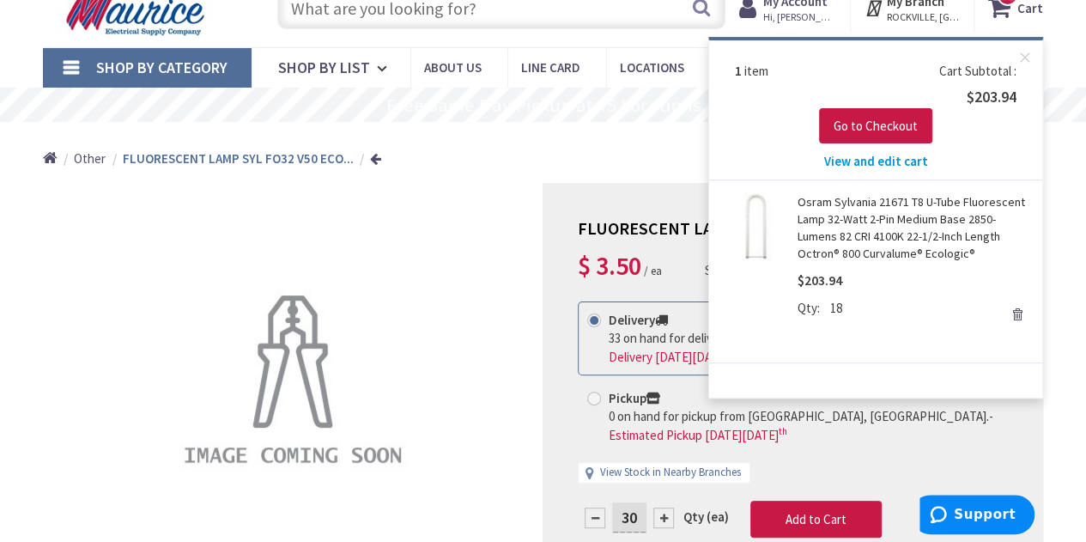
click at [854, 229] on link "Osram Sylvania 21671 T8 U-Tube Fluorescent Lamp 32-Watt 2-Pin Medium Base 2850-…" at bounding box center [914, 227] width 232 height 69
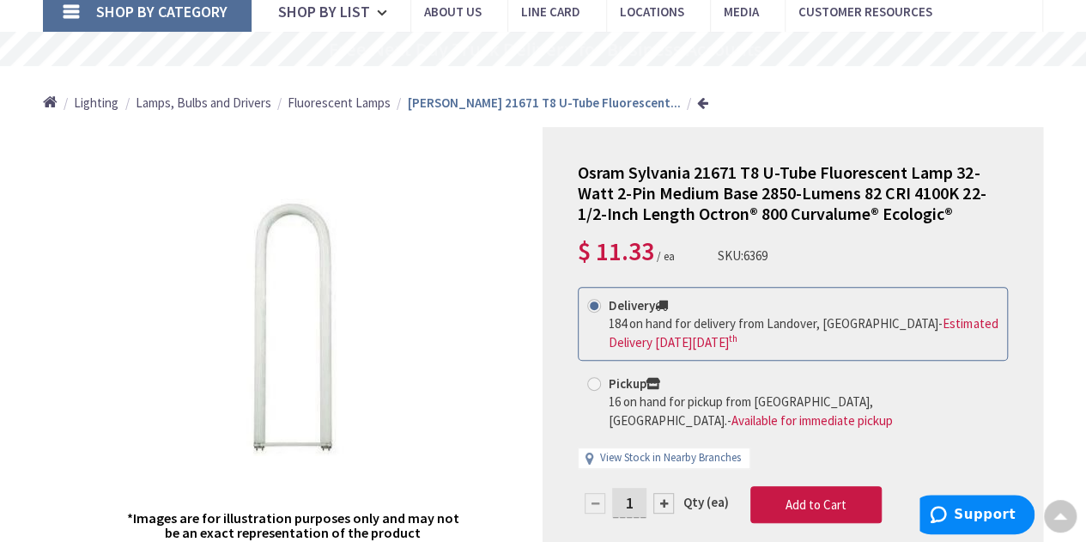
scroll to position [112, 0]
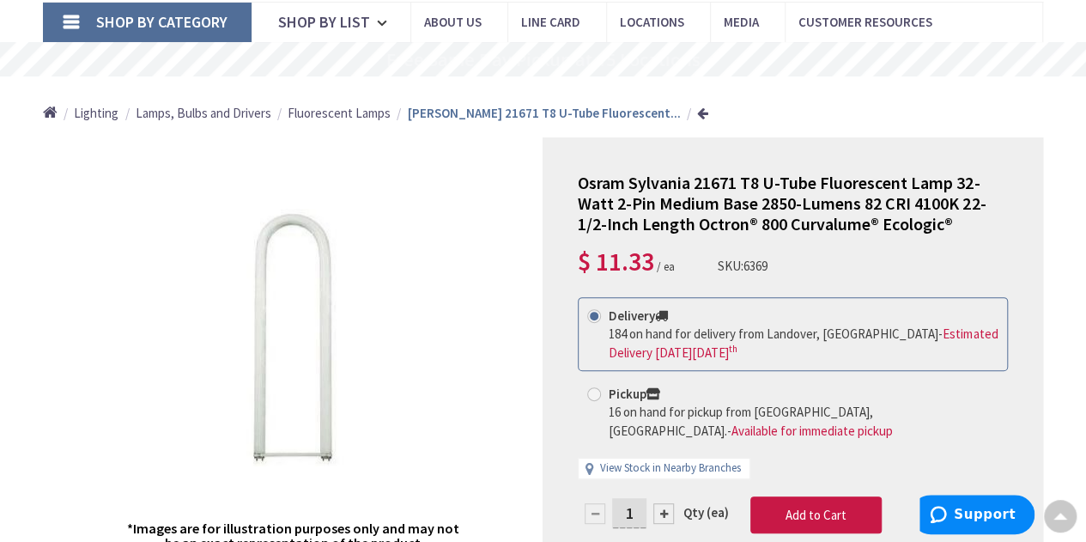
click at [343, 111] on span "Fluorescent Lamps" at bounding box center [339, 113] width 103 height 16
